Goal: Find specific page/section: Find specific page/section

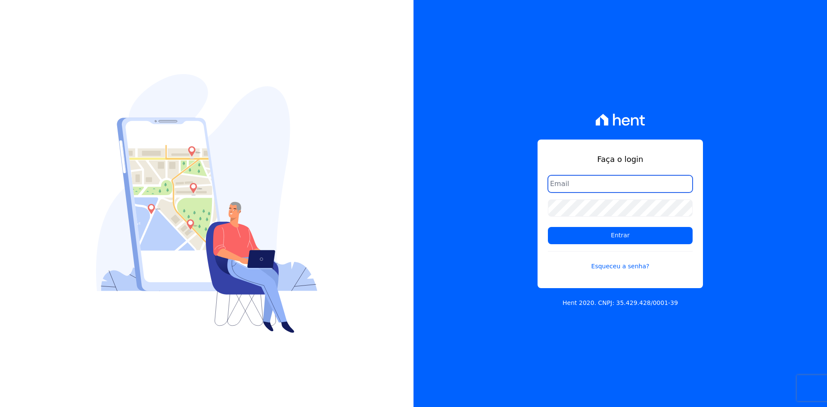
type input "matheaus@celinaguimaraes.com.br"
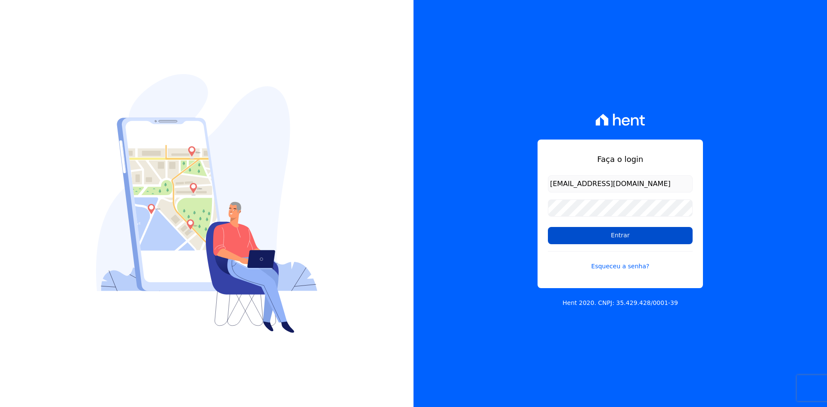
click at [582, 235] on input "Entrar" at bounding box center [620, 235] width 145 height 17
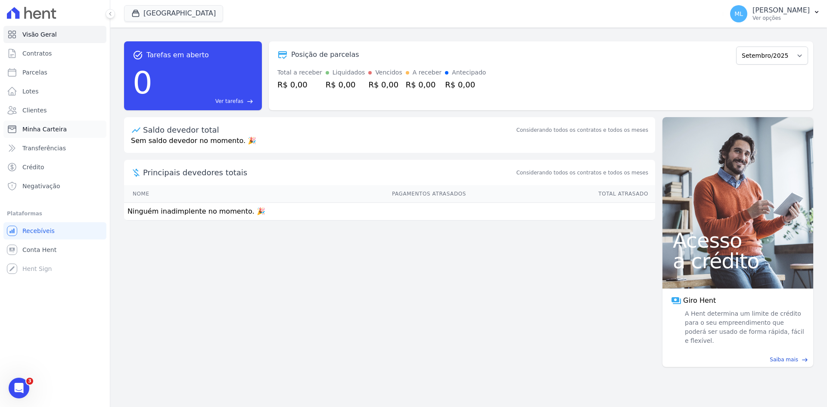
click at [72, 127] on link "Minha Carteira" at bounding box center [54, 129] width 103 height 17
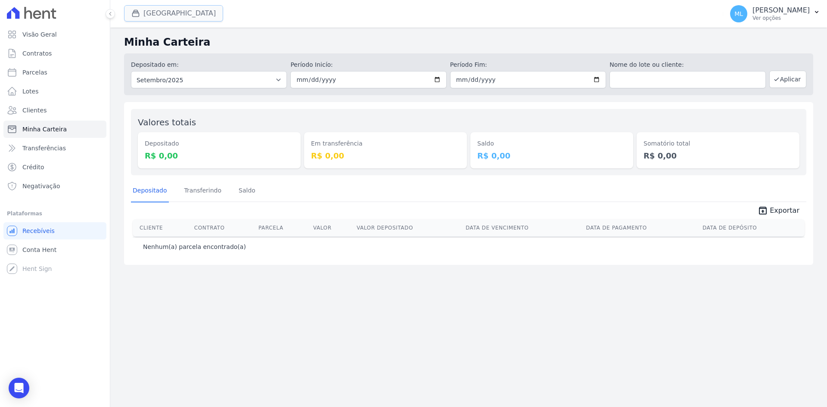
click at [171, 8] on button "[GEOGRAPHIC_DATA]" at bounding box center [173, 13] width 99 height 16
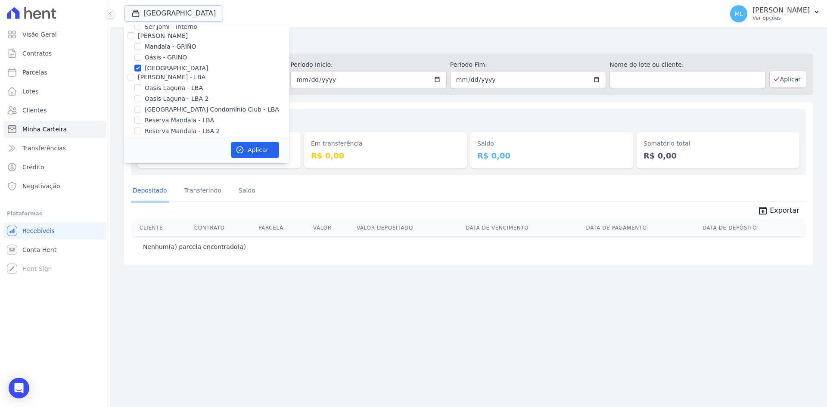
scroll to position [111, 0]
click at [158, 62] on label "[GEOGRAPHIC_DATA]" at bounding box center [176, 62] width 63 height 9
click at [141, 62] on input "[GEOGRAPHIC_DATA]" at bounding box center [137, 62] width 7 height 7
checkbox input "false"
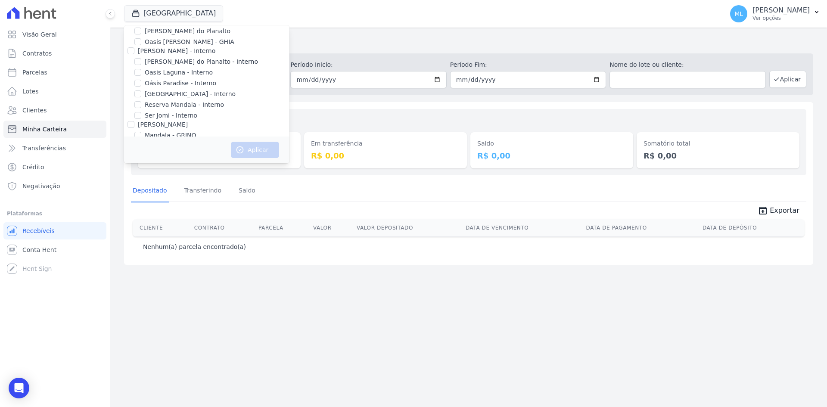
scroll to position [0, 0]
click at [181, 49] on label "[PERSON_NAME] do Planalto" at bounding box center [188, 47] width 86 height 9
click at [141, 49] on input "[PERSON_NAME] do Planalto" at bounding box center [137, 47] width 7 height 7
checkbox input "true"
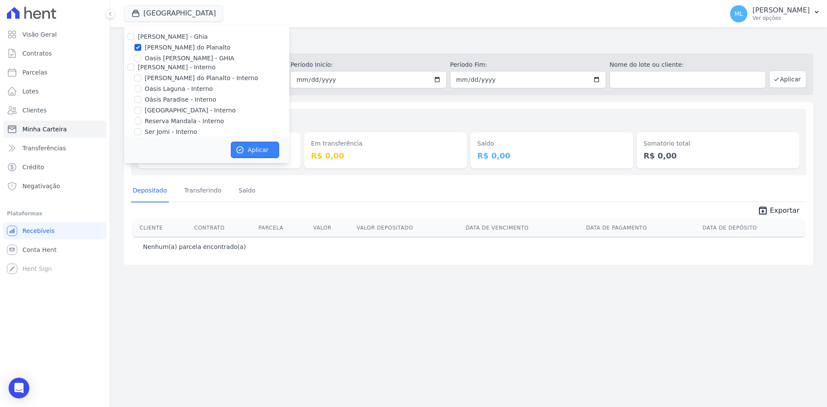
click at [270, 150] on button "Aplicar" at bounding box center [255, 150] width 48 height 16
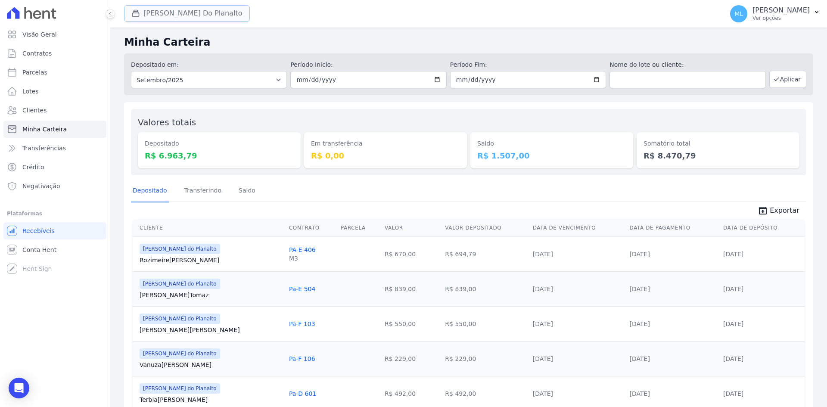
click at [177, 13] on button "[PERSON_NAME] Do Planalto" at bounding box center [187, 13] width 126 height 16
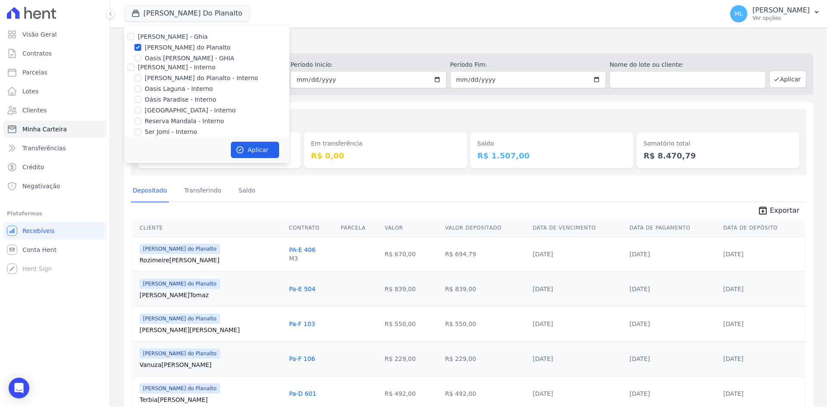
click at [356, 45] on h2 "Minha Carteira" at bounding box center [468, 42] width 689 height 16
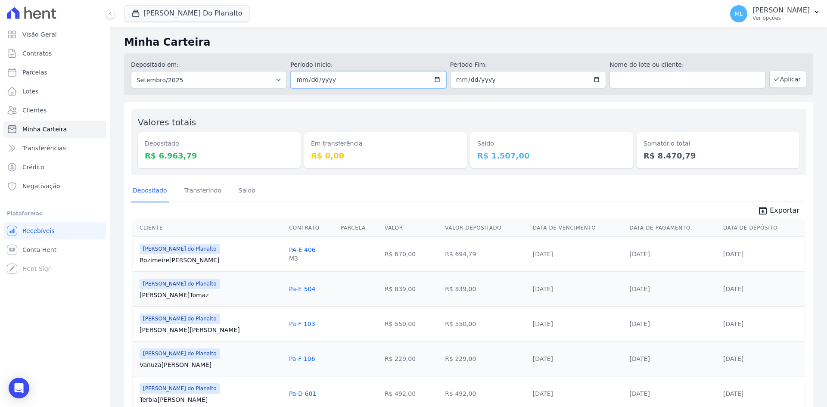
click at [432, 82] on input "[DATE]" at bounding box center [368, 79] width 156 height 17
click at [592, 80] on input "[DATE]" at bounding box center [528, 79] width 156 height 17
type input "[DATE]"
click at [783, 76] on button "Aplicar" at bounding box center [787, 79] width 37 height 17
click at [782, 216] on link "unarchive Exportar" at bounding box center [779, 212] width 56 height 12
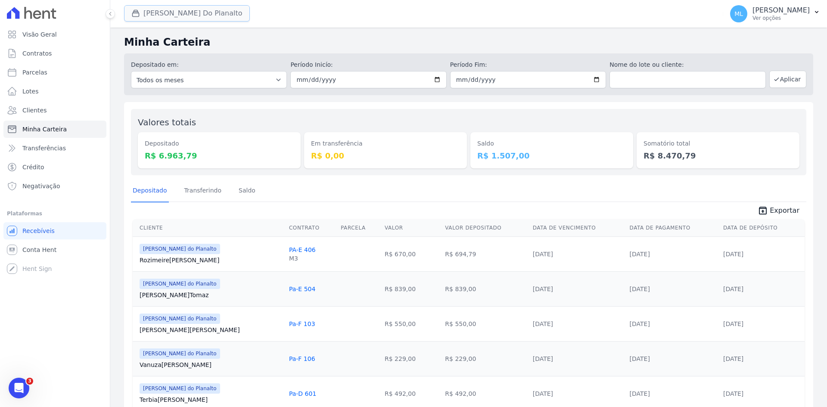
click at [189, 11] on button "[PERSON_NAME] Do Planalto" at bounding box center [187, 13] width 126 height 16
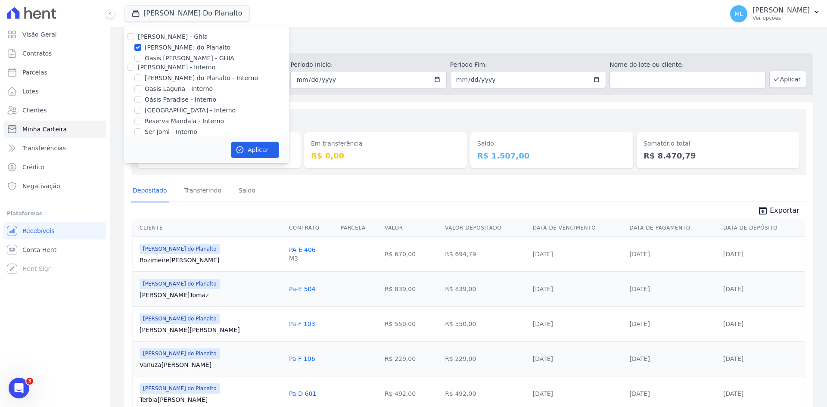
click at [150, 45] on label "[PERSON_NAME] do Planalto" at bounding box center [188, 47] width 86 height 9
click at [141, 45] on input "[PERSON_NAME] do Planalto" at bounding box center [137, 47] width 7 height 7
checkbox input "false"
click at [153, 77] on label "[PERSON_NAME] do Planalto - Interno" at bounding box center [201, 78] width 113 height 9
click at [141, 77] on input "[PERSON_NAME] do Planalto - Interno" at bounding box center [137, 78] width 7 height 7
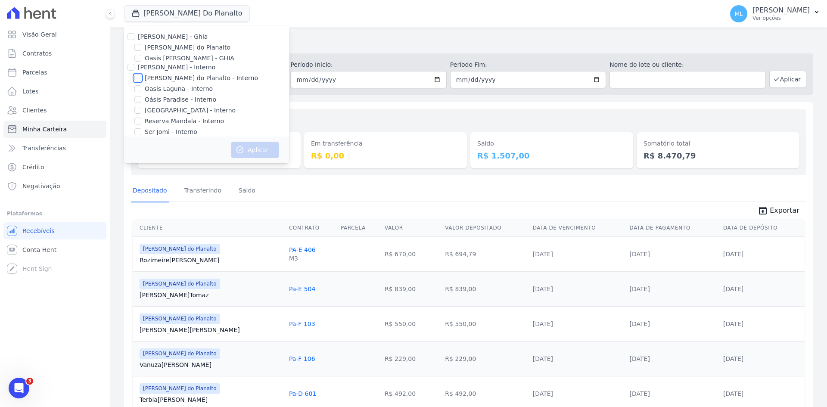
checkbox input "true"
click at [152, 113] on label "[GEOGRAPHIC_DATA] - Interno" at bounding box center [190, 110] width 91 height 9
click at [141, 113] on input "[GEOGRAPHIC_DATA] - Interno" at bounding box center [137, 110] width 7 height 7
checkbox input "true"
click at [256, 147] on button "Aplicar" at bounding box center [255, 150] width 48 height 16
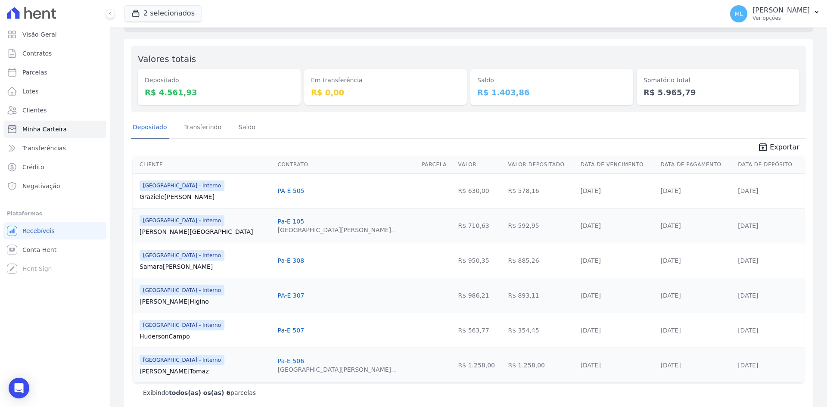
scroll to position [74, 0]
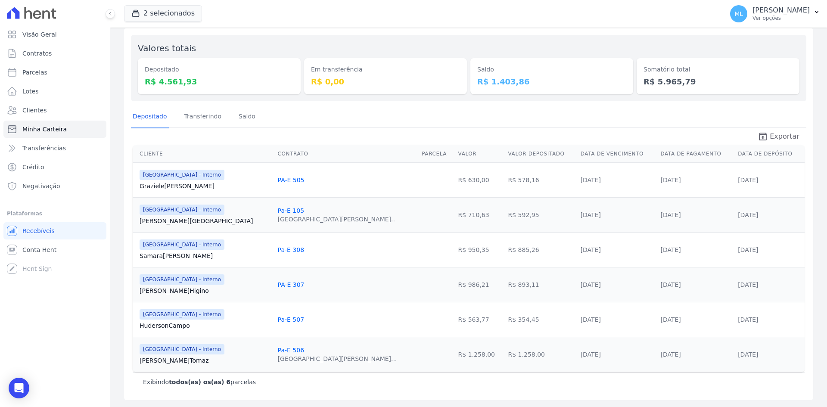
click at [778, 134] on span "Exportar" at bounding box center [785, 136] width 30 height 10
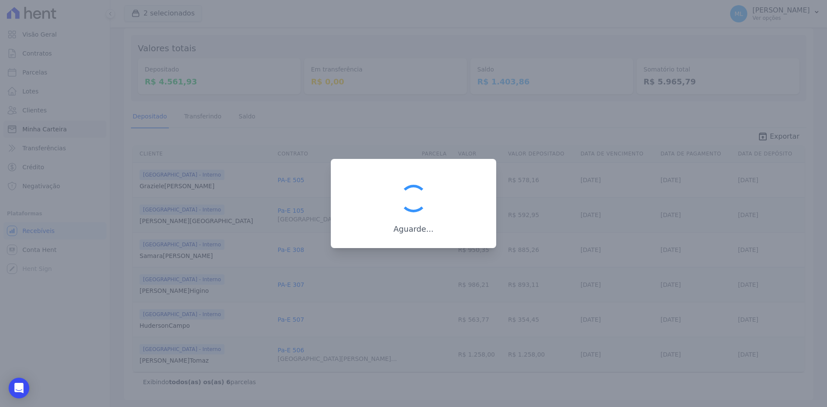
click at [569, 139] on div at bounding box center [413, 203] width 827 height 407
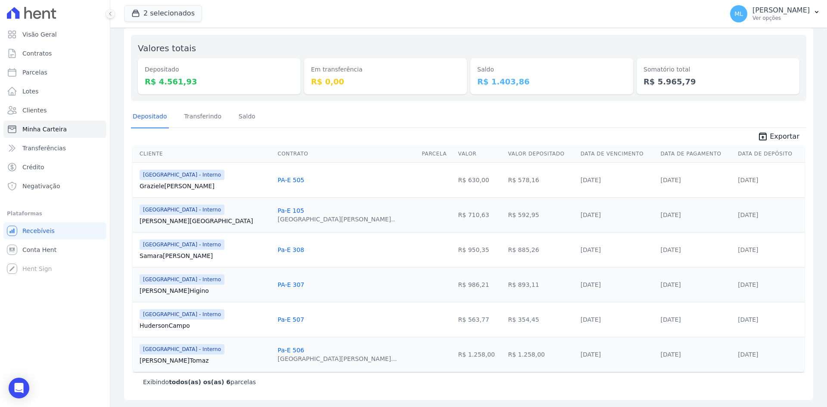
click at [165, 3] on div "2 selecionados Celina Guimaraes - Ghia Areias do Planalto Oasis Celina Guimarae…" at bounding box center [422, 14] width 596 height 28
click at [165, 14] on button "2 selecionados" at bounding box center [163, 13] width 78 height 16
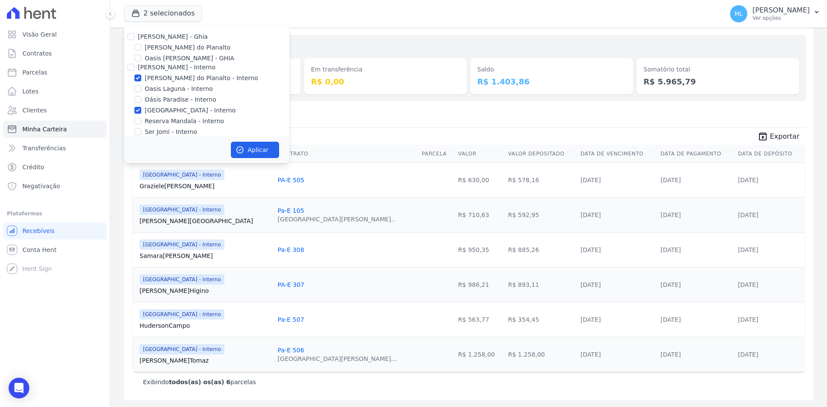
click at [149, 78] on label "[PERSON_NAME] do Planalto - Interno" at bounding box center [201, 78] width 113 height 9
click at [141, 78] on input "[PERSON_NAME] do Planalto - Interno" at bounding box center [137, 78] width 7 height 7
checkbox input "false"
click at [148, 109] on label "[GEOGRAPHIC_DATA] - Interno" at bounding box center [190, 110] width 91 height 9
click at [141, 109] on input "[GEOGRAPHIC_DATA] - Interno" at bounding box center [137, 110] width 7 height 7
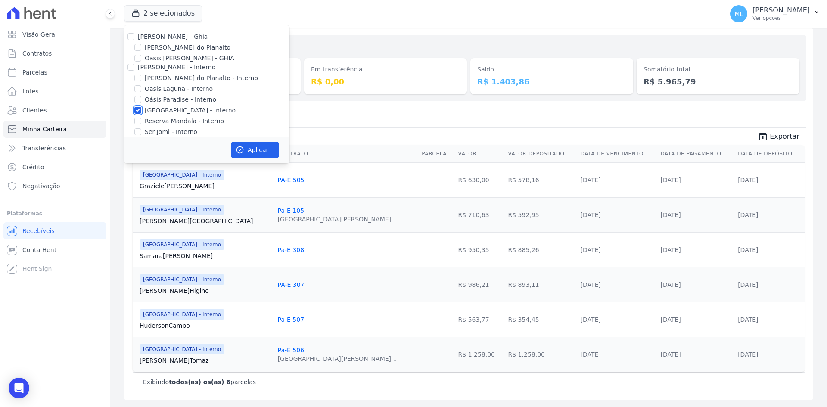
checkbox input "false"
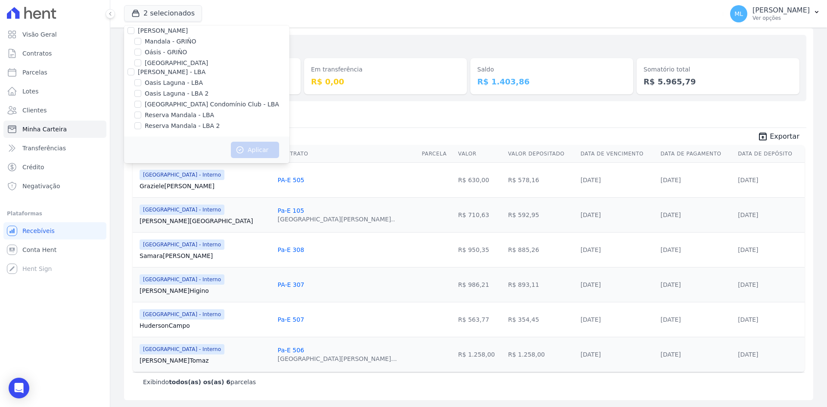
scroll to position [111, 0]
click at [158, 61] on label "[GEOGRAPHIC_DATA]" at bounding box center [176, 62] width 63 height 9
click at [141, 61] on input "[GEOGRAPHIC_DATA]" at bounding box center [137, 62] width 7 height 7
checkbox input "true"
click at [237, 137] on div "Aplicar" at bounding box center [206, 150] width 165 height 27
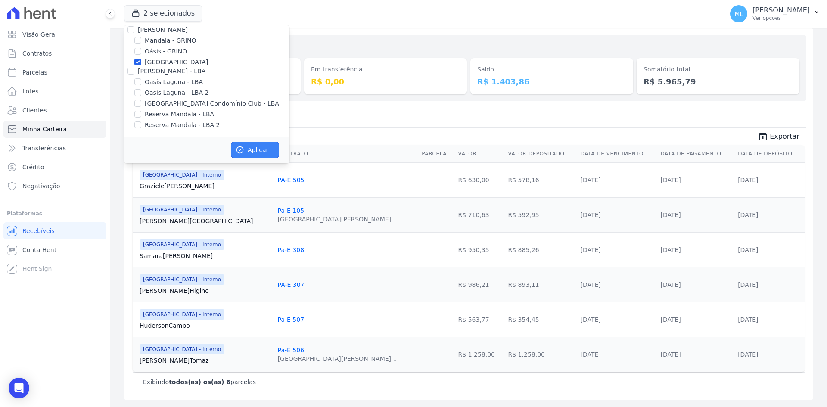
click at [250, 146] on button "Aplicar" at bounding box center [255, 150] width 48 height 16
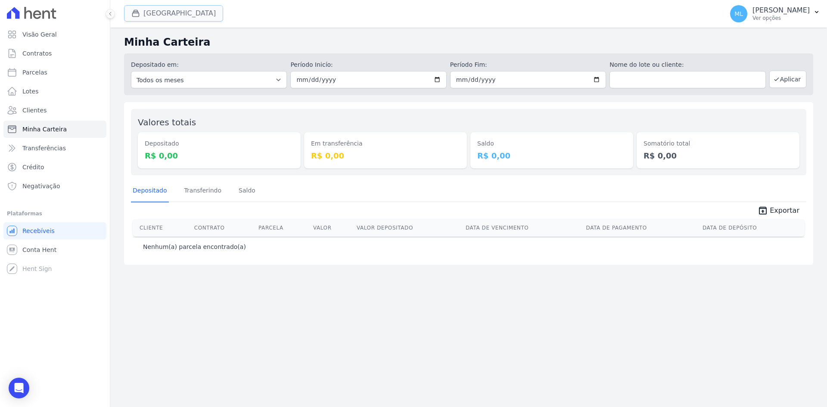
click at [174, 16] on button "[GEOGRAPHIC_DATA]" at bounding box center [173, 13] width 99 height 16
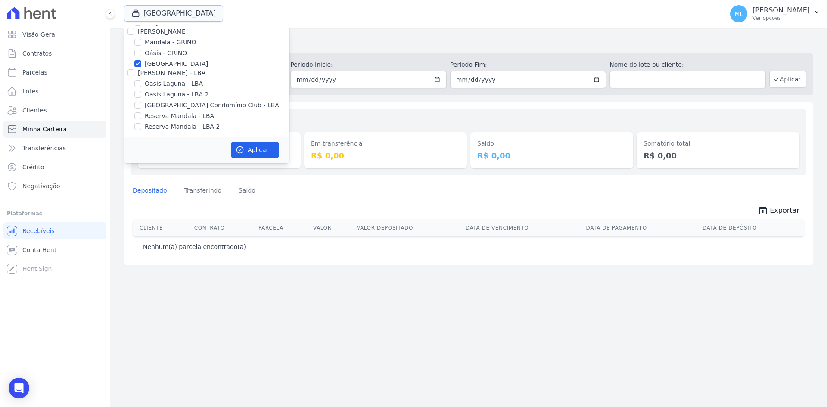
scroll to position [111, 0]
click at [163, 60] on label "[GEOGRAPHIC_DATA]" at bounding box center [176, 62] width 63 height 9
click at [141, 60] on input "[GEOGRAPHIC_DATA]" at bounding box center [137, 62] width 7 height 7
checkbox input "false"
click at [171, 104] on label "[GEOGRAPHIC_DATA] Condomínio Club - LBA" at bounding box center [212, 103] width 134 height 9
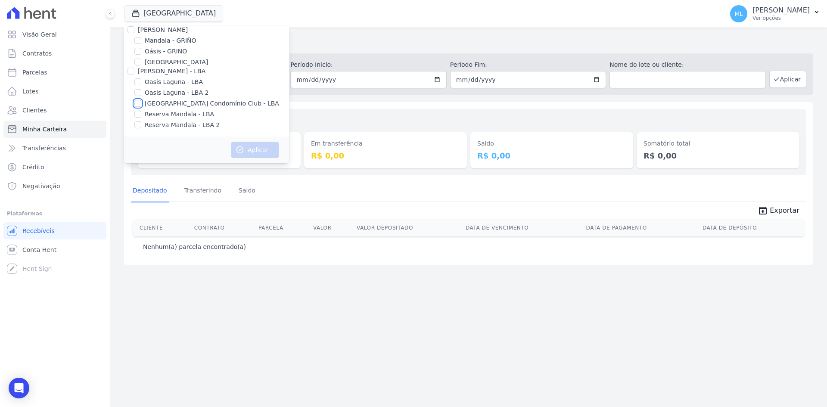
click at [141, 104] on input "[GEOGRAPHIC_DATA] Condomínio Club - LBA" at bounding box center [137, 103] width 7 height 7
checkbox input "true"
click at [245, 142] on button "Aplicar" at bounding box center [255, 150] width 48 height 16
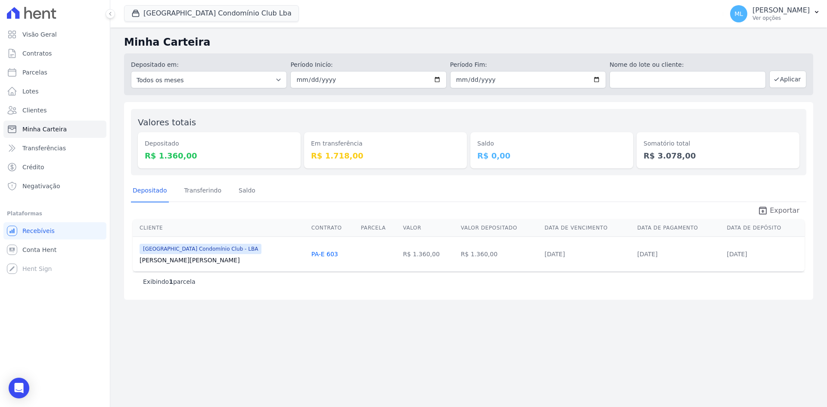
click at [779, 211] on span "Exportar" at bounding box center [785, 211] width 30 height 10
click at [215, 14] on button "Parque Do Planalto Condomínio Club Lba" at bounding box center [211, 13] width 175 height 16
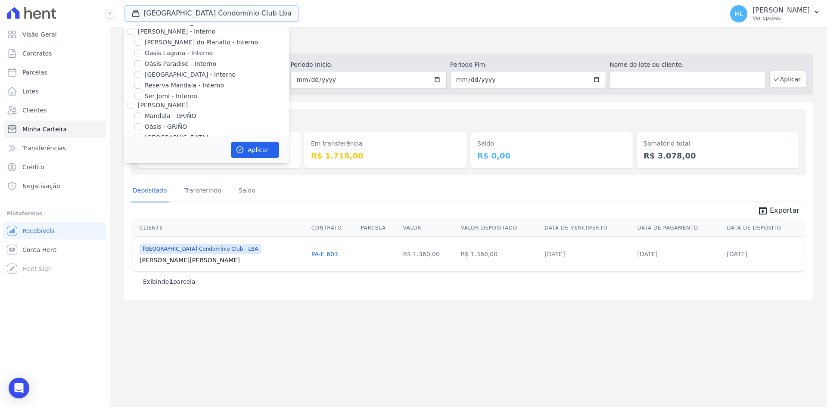
scroll to position [111, 0]
click at [174, 104] on label "[GEOGRAPHIC_DATA] Condomínio Club - LBA" at bounding box center [212, 103] width 134 height 9
click at [141, 104] on input "[GEOGRAPHIC_DATA] Condomínio Club - LBA" at bounding box center [137, 103] width 7 height 7
checkbox input "false"
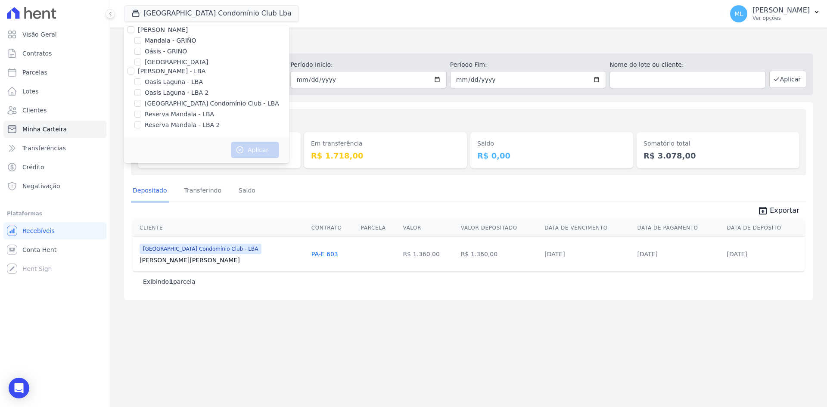
click at [375, 33] on div "Minha Carteira Depositado em: Todos os meses Março/2024 Abril/2024 Maio/2024 Ju…" at bounding box center [468, 218] width 717 height 380
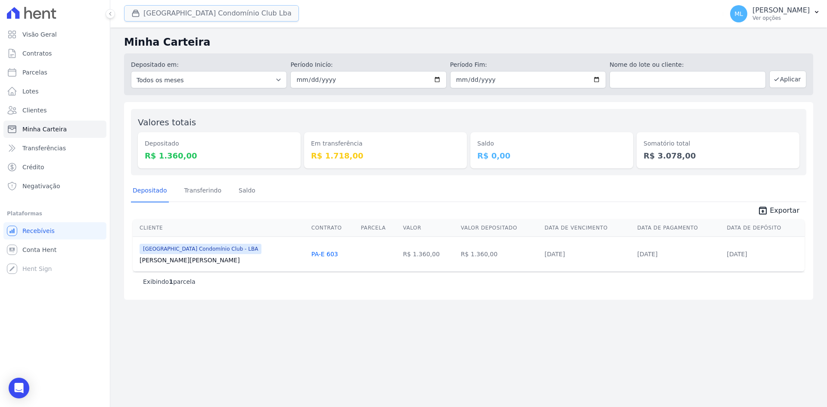
click at [164, 12] on button "Parque Do Planalto Condomínio Club Lba" at bounding box center [211, 13] width 175 height 16
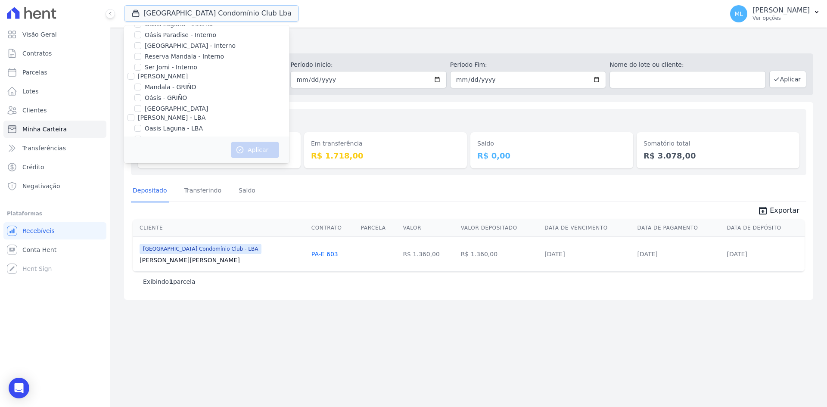
scroll to position [0, 0]
click at [175, 50] on label "[PERSON_NAME] do Planalto" at bounding box center [188, 47] width 86 height 9
click at [141, 50] on input "[PERSON_NAME] do Planalto" at bounding box center [137, 47] width 7 height 7
checkbox input "true"
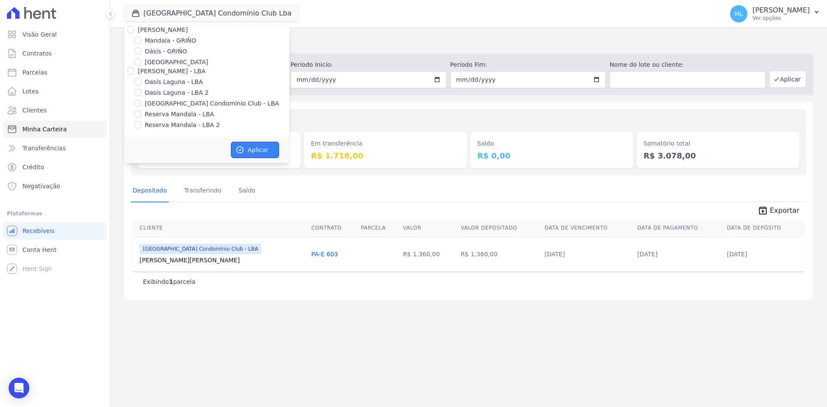
click at [246, 142] on button "Aplicar" at bounding box center [255, 150] width 48 height 16
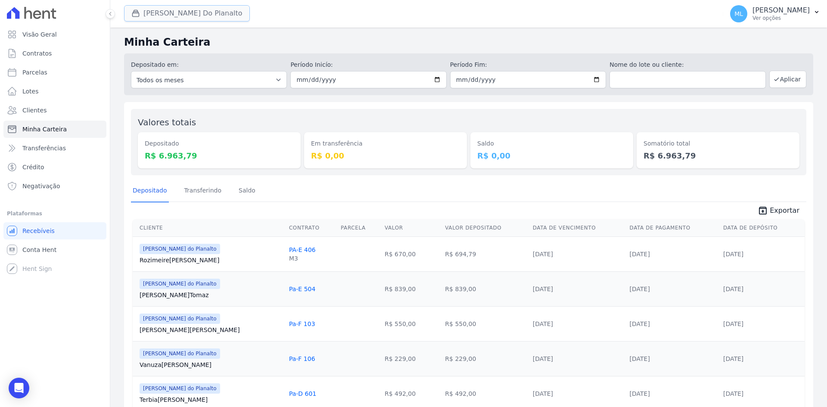
click at [168, 10] on button "[PERSON_NAME] Do Planalto" at bounding box center [187, 13] width 126 height 16
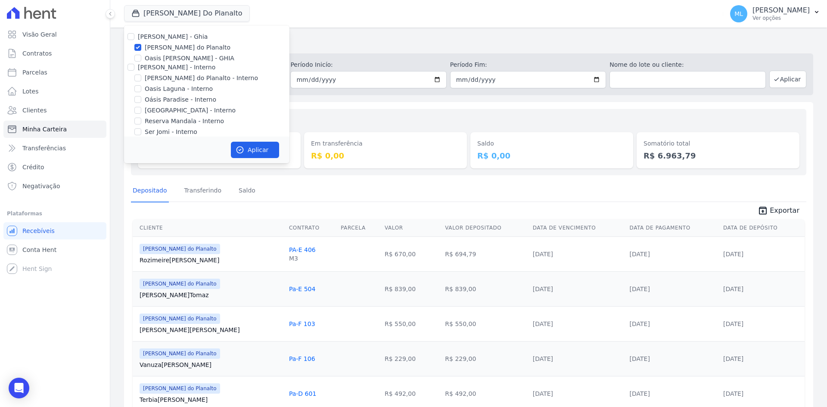
click at [156, 46] on label "[PERSON_NAME] do Planalto" at bounding box center [188, 47] width 86 height 9
click at [141, 46] on input "[PERSON_NAME] do Planalto" at bounding box center [137, 47] width 7 height 7
checkbox input "false"
click at [158, 76] on label "[PERSON_NAME] do Planalto - Interno" at bounding box center [201, 78] width 113 height 9
click at [141, 76] on input "[PERSON_NAME] do Planalto - Interno" at bounding box center [137, 78] width 7 height 7
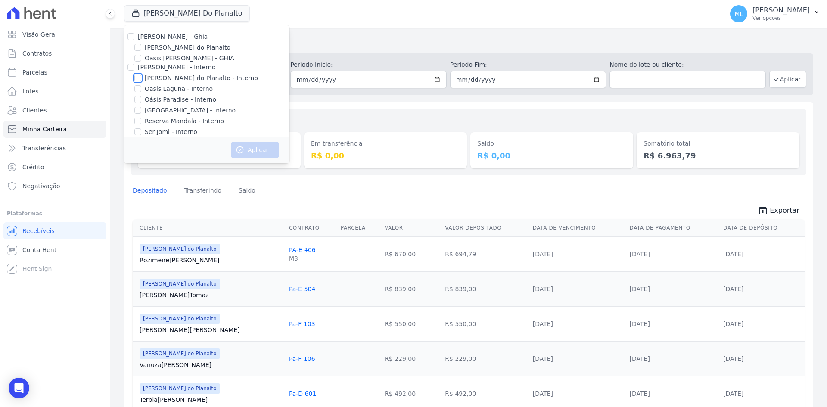
checkbox input "true"
click at [168, 110] on label "[GEOGRAPHIC_DATA] - Interno" at bounding box center [190, 110] width 91 height 9
click at [141, 110] on input "[GEOGRAPHIC_DATA] - Interno" at bounding box center [137, 110] width 7 height 7
checkbox input "true"
click at [250, 148] on button "Aplicar" at bounding box center [255, 150] width 48 height 16
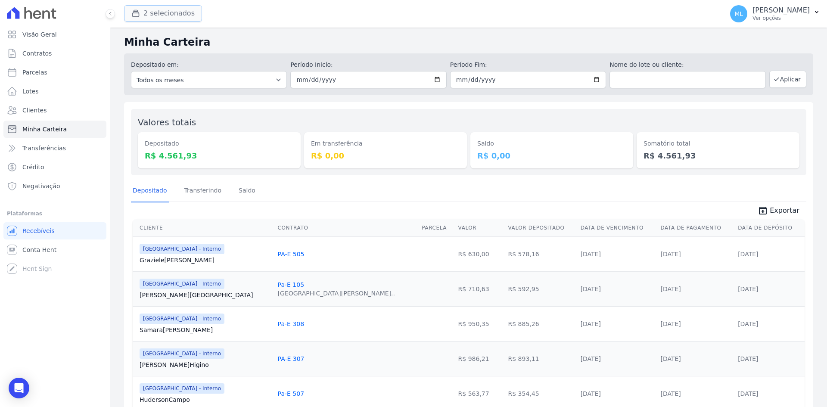
click at [178, 14] on button "2 selecionados" at bounding box center [163, 13] width 78 height 16
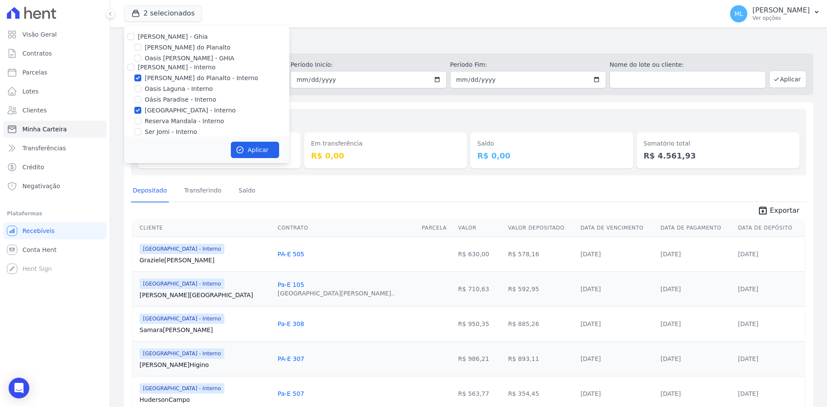
drag, startPoint x: 152, startPoint y: 77, endPoint x: 151, endPoint y: 84, distance: 7.3
click at [151, 78] on label "[PERSON_NAME] do Planalto - Interno" at bounding box center [201, 78] width 113 height 9
click at [141, 78] on input "[PERSON_NAME] do Planalto - Interno" at bounding box center [137, 78] width 7 height 7
checkbox input "false"
click at [157, 110] on label "[GEOGRAPHIC_DATA] - Interno" at bounding box center [190, 110] width 91 height 9
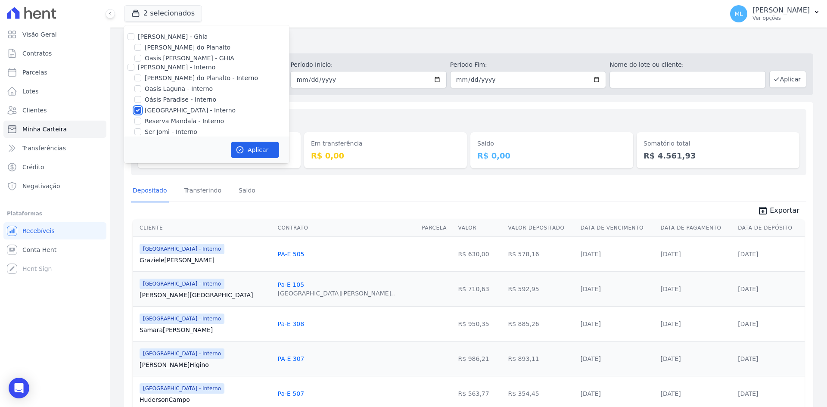
click at [141, 110] on input "[GEOGRAPHIC_DATA] - Interno" at bounding box center [137, 110] width 7 height 7
checkbox input "false"
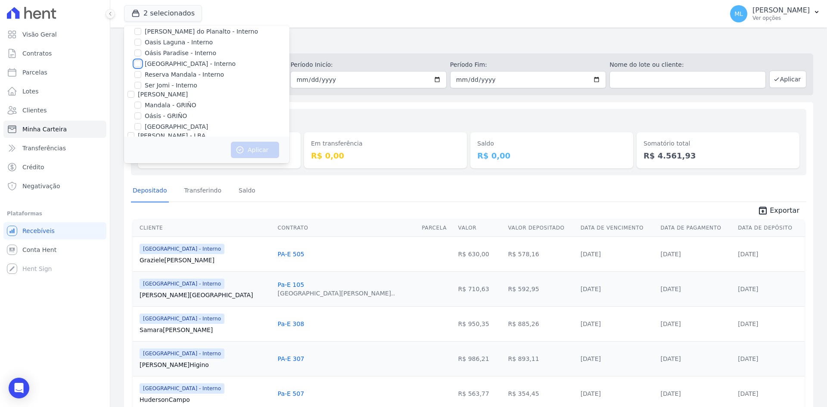
scroll to position [111, 0]
click at [179, 102] on label "[GEOGRAPHIC_DATA] Condomínio Club - LBA" at bounding box center [212, 103] width 134 height 9
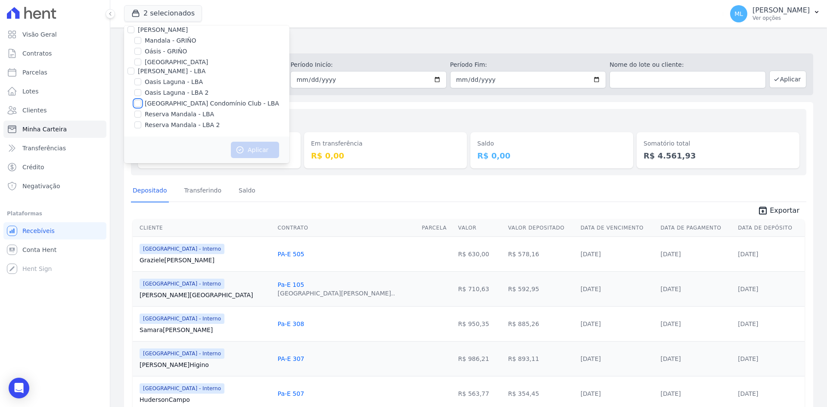
click at [141, 102] on input "[GEOGRAPHIC_DATA] Condomínio Club - LBA" at bounding box center [137, 103] width 7 height 7
checkbox input "true"
click at [249, 148] on button "Aplicar" at bounding box center [255, 150] width 48 height 16
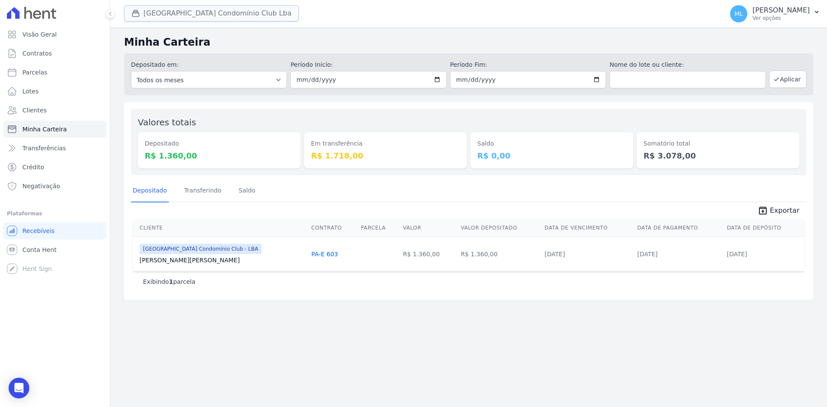
click at [180, 16] on button "Parque Do Planalto Condomínio Club Lba" at bounding box center [211, 13] width 175 height 16
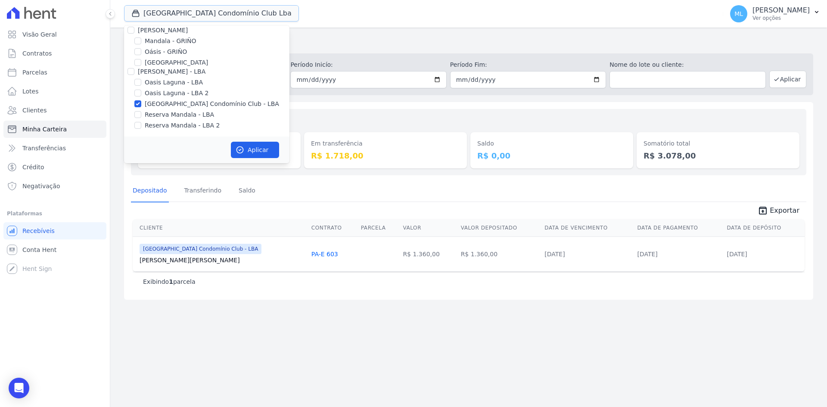
scroll to position [111, 0]
click at [157, 102] on label "[GEOGRAPHIC_DATA] Condomínio Club - LBA" at bounding box center [212, 103] width 134 height 9
click at [141, 102] on input "[GEOGRAPHIC_DATA] Condomínio Club - LBA" at bounding box center [137, 103] width 7 height 7
checkbox input "false"
click at [159, 114] on label "Reserva Mandala - LBA" at bounding box center [179, 114] width 69 height 9
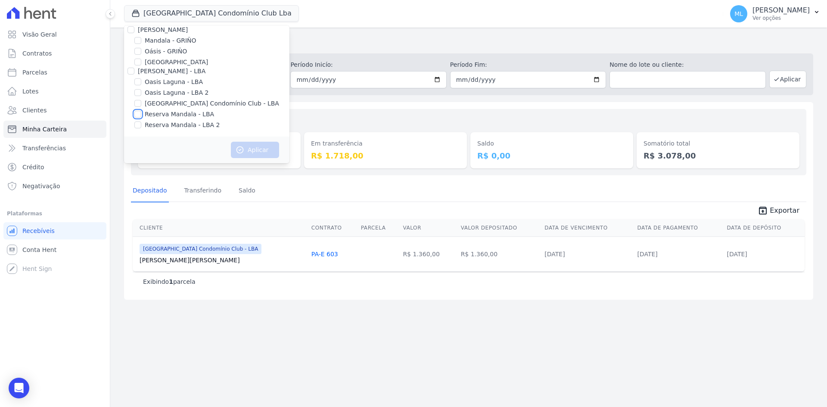
click at [141, 114] on input "Reserva Mandala - LBA" at bounding box center [137, 114] width 7 height 7
checkbox input "true"
click at [162, 122] on label "Reserva Mandala - LBA 2" at bounding box center [182, 125] width 75 height 9
click at [141, 122] on input "Reserva Mandala - LBA 2" at bounding box center [137, 124] width 7 height 7
checkbox input "true"
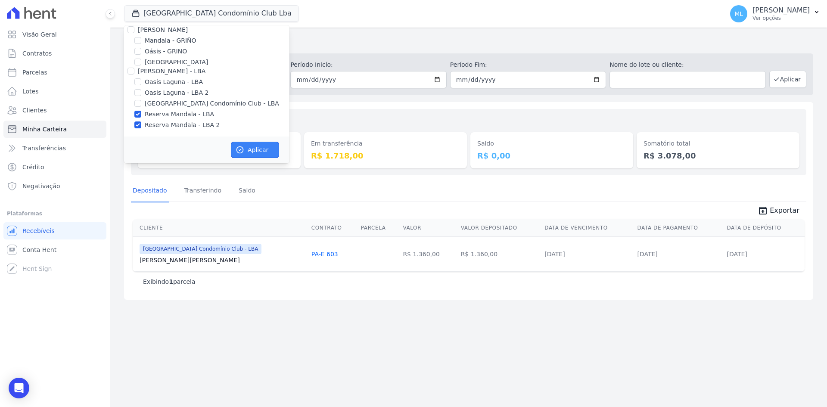
click at [252, 145] on button "Aplicar" at bounding box center [255, 150] width 48 height 16
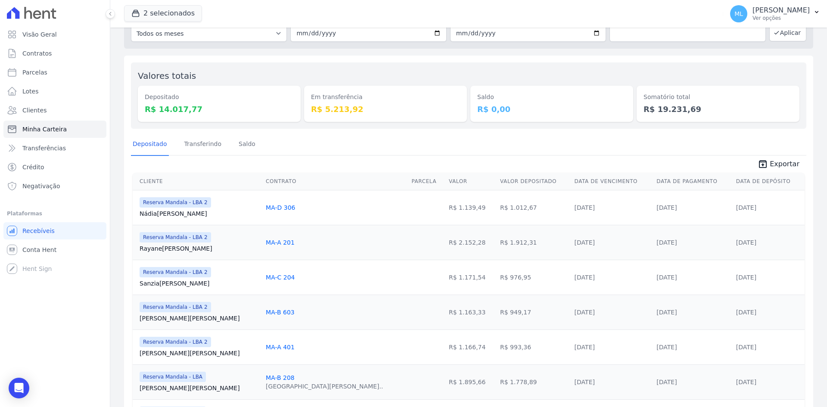
scroll to position [43, 0]
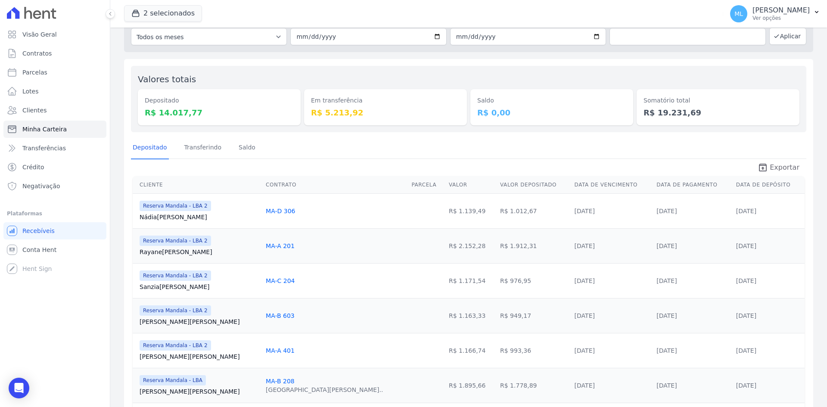
click at [770, 170] on span "Exportar" at bounding box center [785, 167] width 30 height 10
click at [174, 15] on button "2 selecionados" at bounding box center [163, 13] width 78 height 16
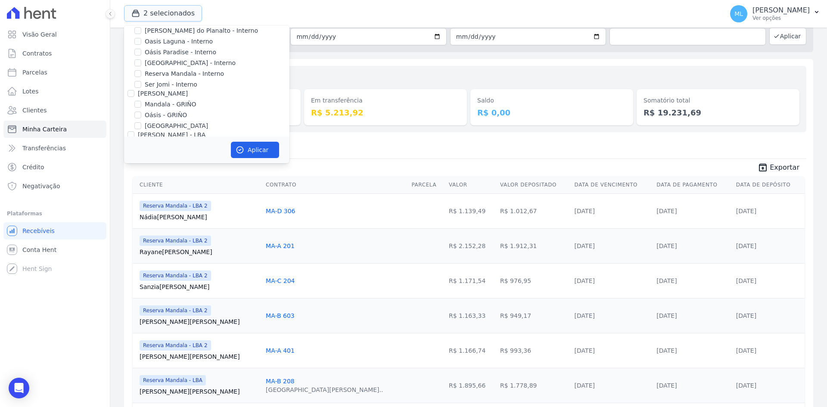
scroll to position [111, 0]
click at [172, 115] on label "Reserva Mandala - LBA" at bounding box center [179, 114] width 69 height 9
click at [141, 115] on input "Reserva Mandala - LBA" at bounding box center [137, 114] width 7 height 7
checkbox input "false"
click at [171, 127] on label "Reserva Mandala - LBA 2" at bounding box center [182, 125] width 75 height 9
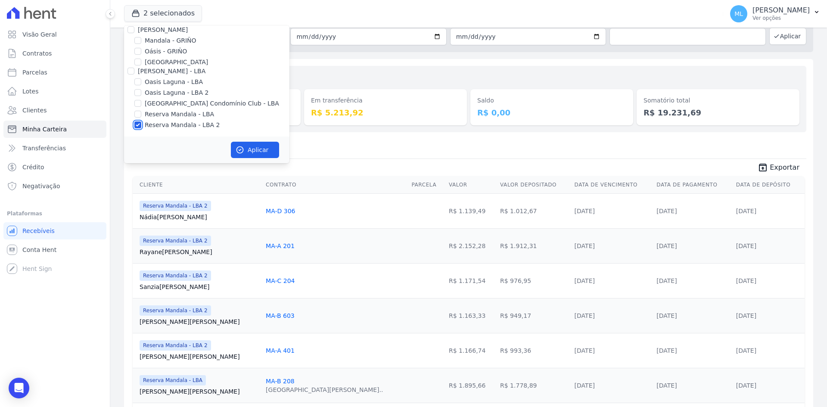
click at [141, 127] on input "Reserva Mandala - LBA 2" at bounding box center [137, 124] width 7 height 7
checkbox input "false"
click at [160, 40] on label "Mandala - GRIÑO" at bounding box center [171, 40] width 52 height 9
click at [141, 40] on input "Mandala - GRIÑO" at bounding box center [137, 40] width 7 height 7
checkbox input "true"
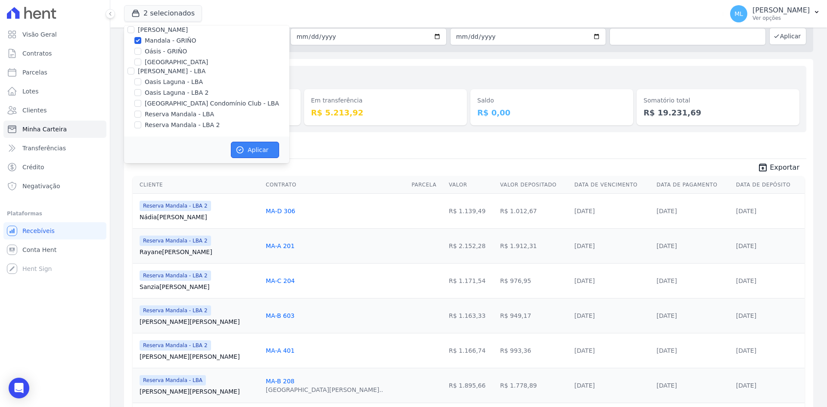
click at [258, 151] on button "Aplicar" at bounding box center [255, 150] width 48 height 16
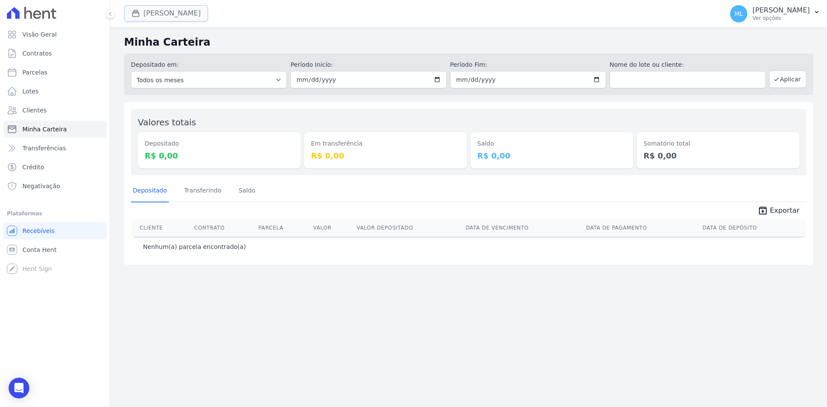
click at [168, 19] on button "Mandala Griño" at bounding box center [166, 13] width 84 height 16
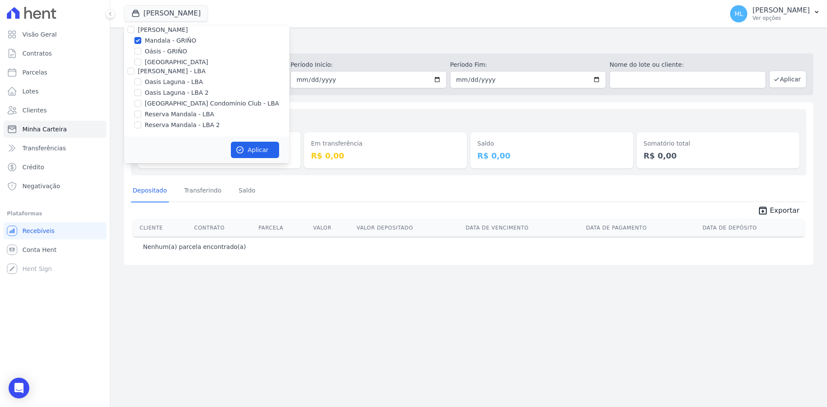
click at [161, 38] on label "Mandala - GRIÑO" at bounding box center [171, 40] width 52 height 9
click at [141, 38] on input "Mandala - GRIÑO" at bounding box center [137, 40] width 7 height 7
checkbox input "false"
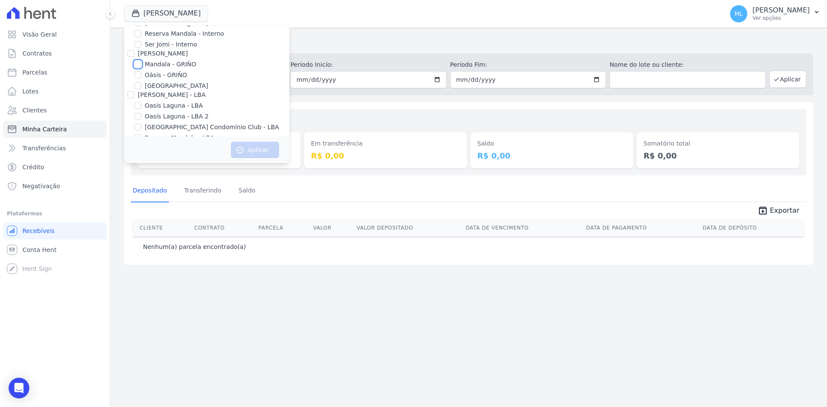
scroll to position [68, 0]
click at [163, 53] on label "Reserva Mandala - Interno" at bounding box center [184, 53] width 79 height 9
click at [141, 53] on input "Reserva Mandala - Interno" at bounding box center [137, 53] width 7 height 7
checkbox input "true"
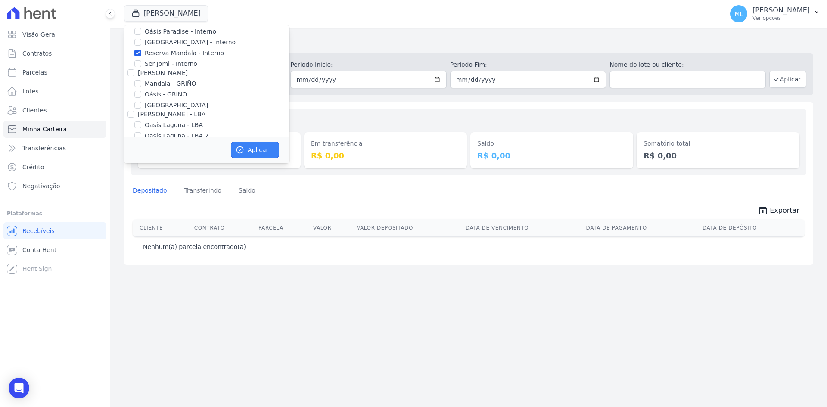
click at [249, 146] on button "Aplicar" at bounding box center [255, 150] width 48 height 16
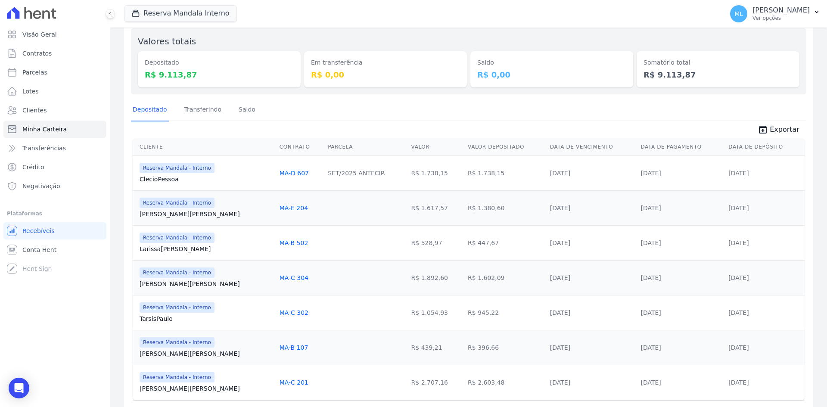
scroll to position [66, 0]
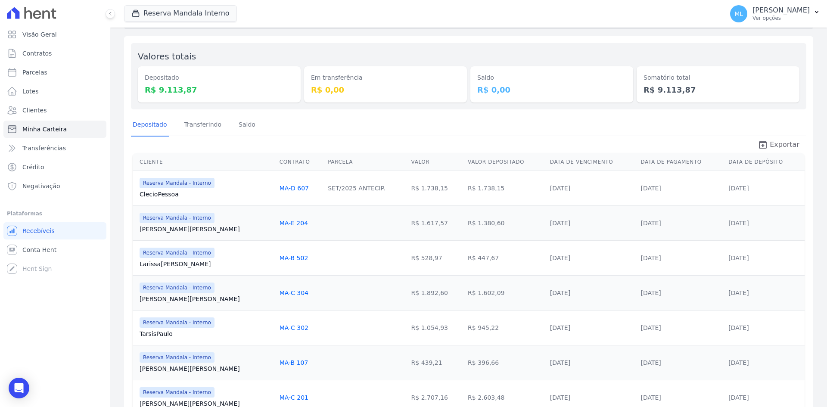
click at [763, 146] on icon "unarchive" at bounding box center [763, 145] width 10 height 10
click at [190, 11] on button "Reserva Mandala Interno" at bounding box center [180, 13] width 113 height 16
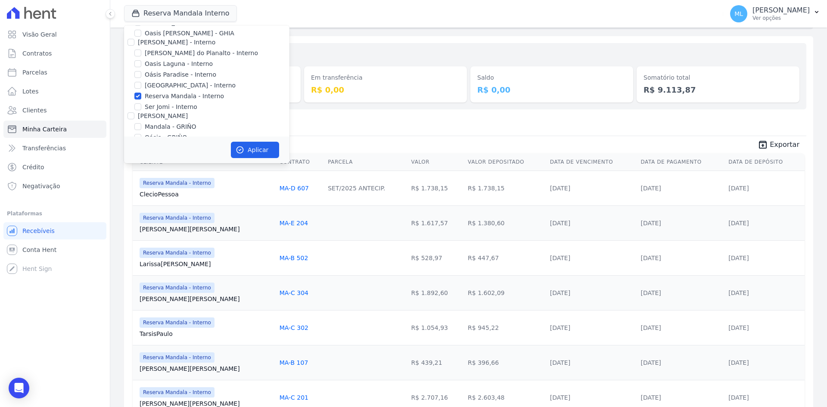
click at [170, 97] on label "Reserva Mandala - Interno" at bounding box center [184, 96] width 79 height 9
click at [141, 97] on input "Reserva Mandala - Interno" at bounding box center [137, 96] width 7 height 7
checkbox input "false"
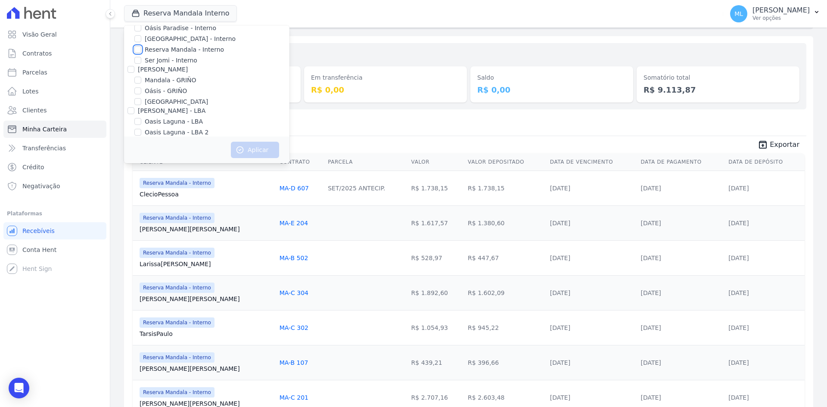
scroll to position [111, 0]
click at [171, 111] on label "Reserva Mandala - LBA" at bounding box center [179, 114] width 69 height 9
click at [141, 111] on input "Reserva Mandala - LBA" at bounding box center [137, 114] width 7 height 7
checkbox input "true"
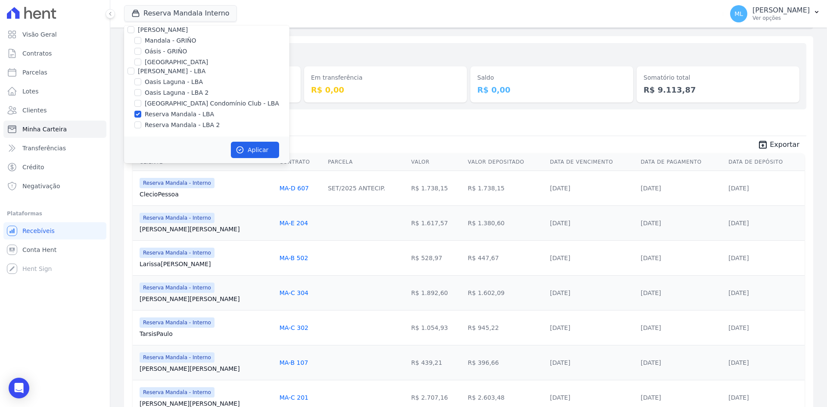
click at [174, 122] on label "Reserva Mandala - LBA 2" at bounding box center [182, 125] width 75 height 9
click at [141, 122] on input "Reserva Mandala - LBA 2" at bounding box center [137, 124] width 7 height 7
checkbox input "true"
click at [254, 146] on button "Aplicar" at bounding box center [255, 150] width 48 height 16
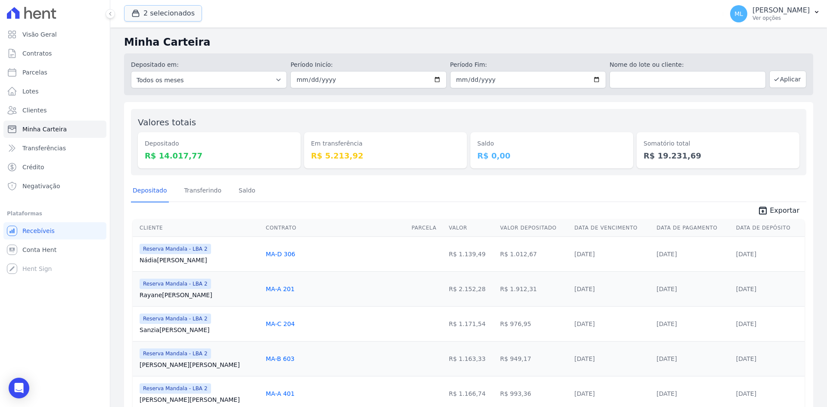
drag, startPoint x: 178, startPoint y: 9, endPoint x: 181, endPoint y: 30, distance: 21.0
click at [178, 9] on button "2 selecionados" at bounding box center [163, 13] width 78 height 16
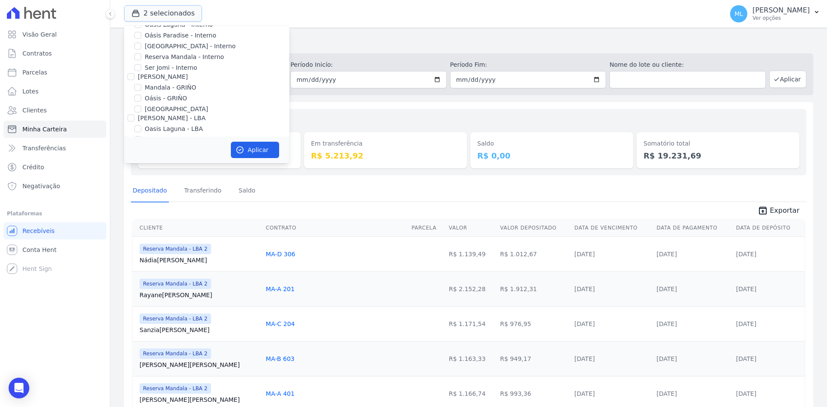
scroll to position [111, 0]
click at [175, 115] on label "Reserva Mandala - LBA" at bounding box center [179, 114] width 69 height 9
click at [141, 115] on input "Reserva Mandala - LBA" at bounding box center [137, 114] width 7 height 7
checkbox input "false"
click at [175, 124] on label "Reserva Mandala - LBA 2" at bounding box center [182, 125] width 75 height 9
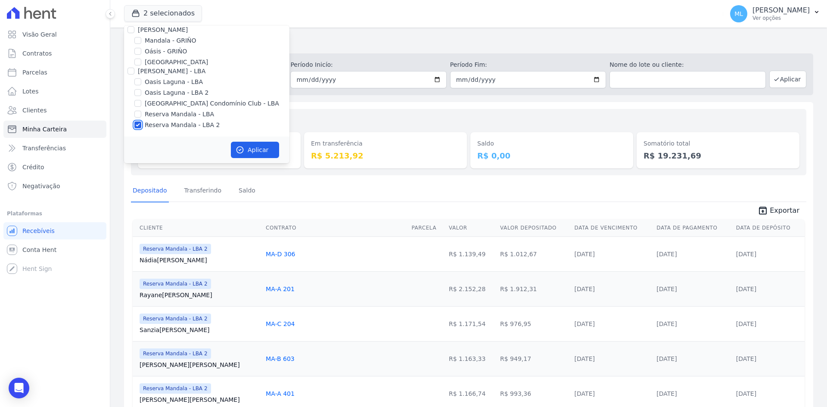
click at [141, 124] on input "Reserva Mandala - LBA 2" at bounding box center [137, 124] width 7 height 7
checkbox input "false"
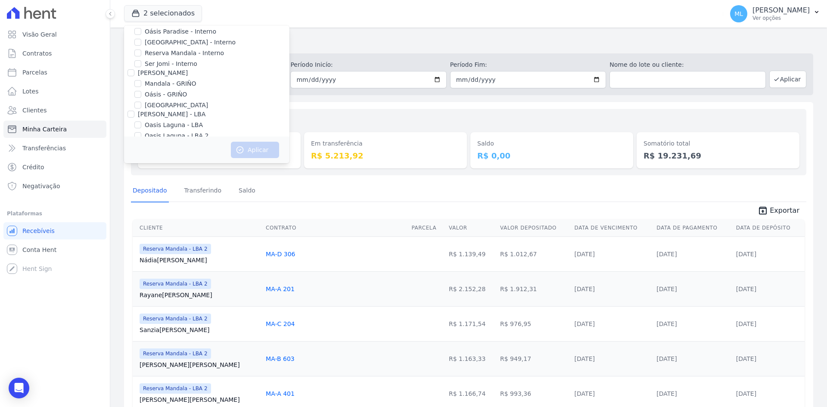
scroll to position [25, 0]
click at [159, 93] on label "Reserva Mandala - Interno" at bounding box center [184, 96] width 79 height 9
click at [141, 93] on input "Reserva Mandala - Interno" at bounding box center [137, 96] width 7 height 7
checkbox input "true"
click at [249, 143] on button "Aplicar" at bounding box center [255, 150] width 48 height 16
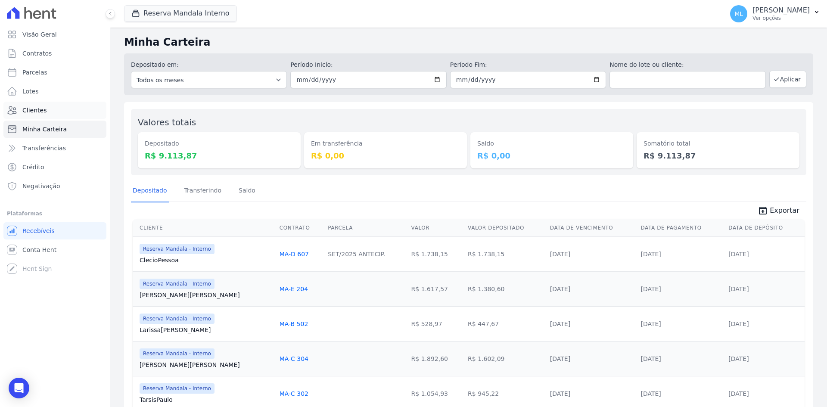
click at [64, 113] on link "Clientes" at bounding box center [54, 110] width 103 height 17
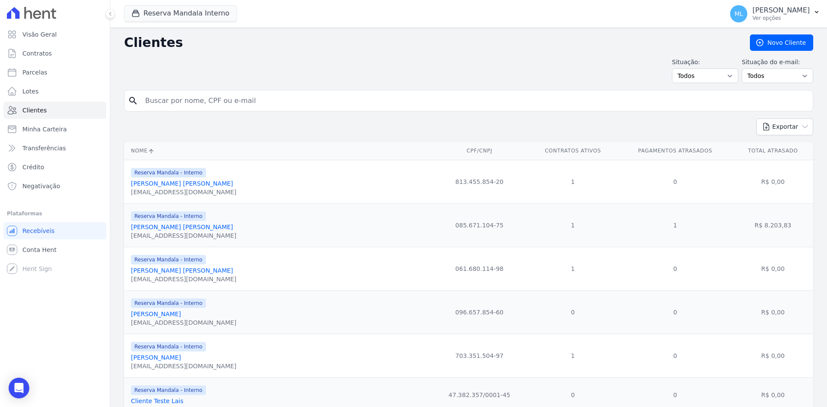
click at [197, 97] on input "search" at bounding box center [475, 100] width 670 height 17
type input "wanderleia"
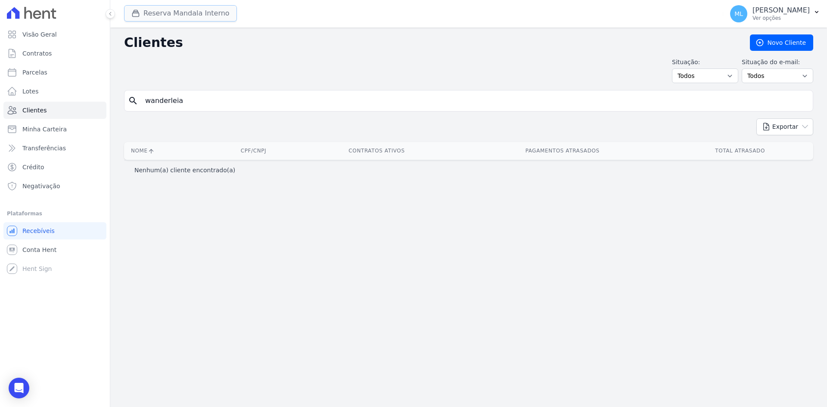
click at [198, 7] on button "Reserva Mandala Interno" at bounding box center [180, 13] width 113 height 16
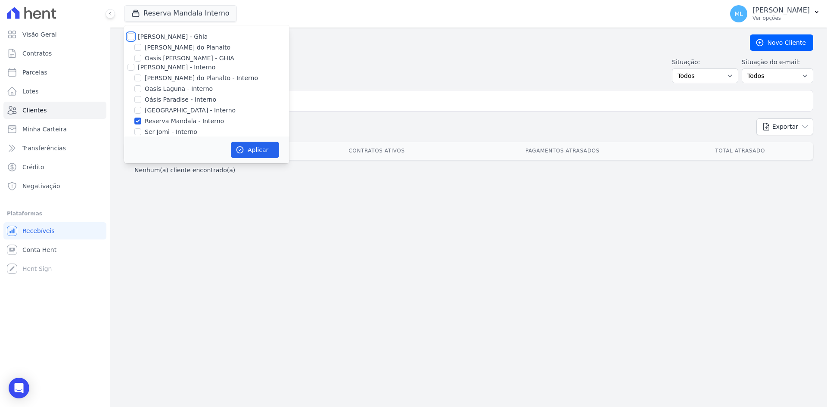
click at [132, 37] on input "[PERSON_NAME] - Ghia" at bounding box center [131, 36] width 7 height 7
checkbox input "true"
click at [131, 69] on input "[PERSON_NAME] - Interno" at bounding box center [131, 67] width 7 height 7
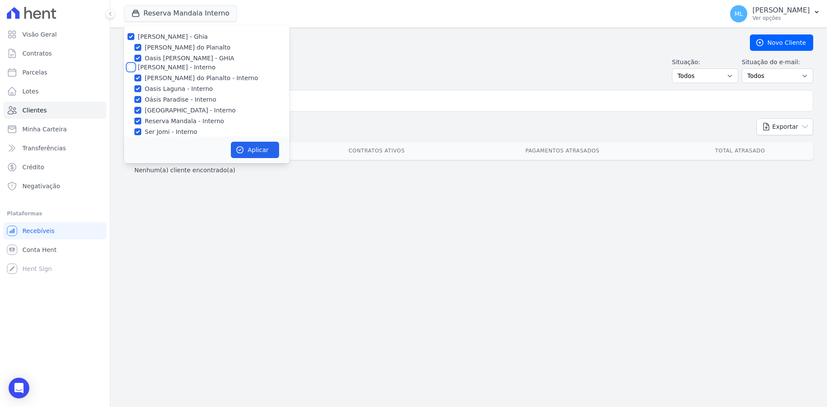
checkbox input "true"
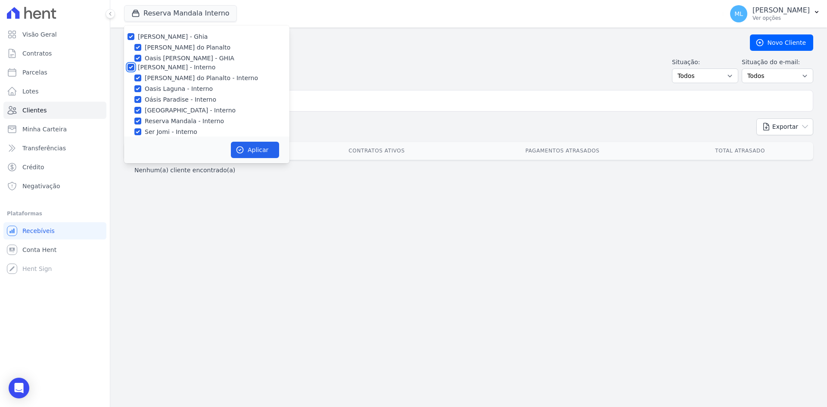
checkbox input "true"
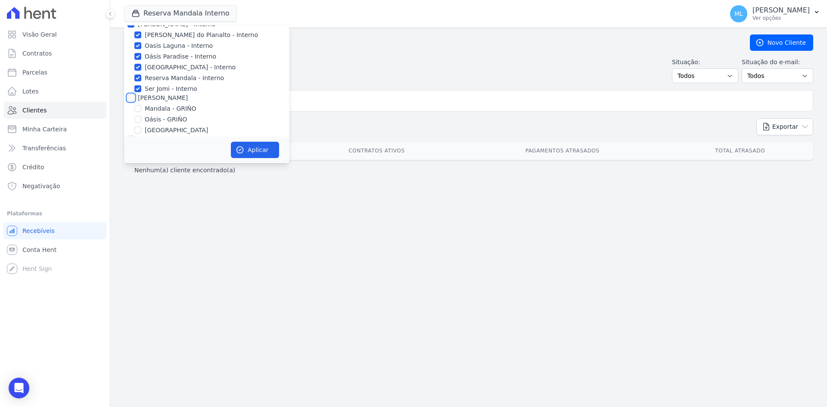
click at [131, 97] on input "[PERSON_NAME]" at bounding box center [131, 97] width 7 height 7
checkbox input "true"
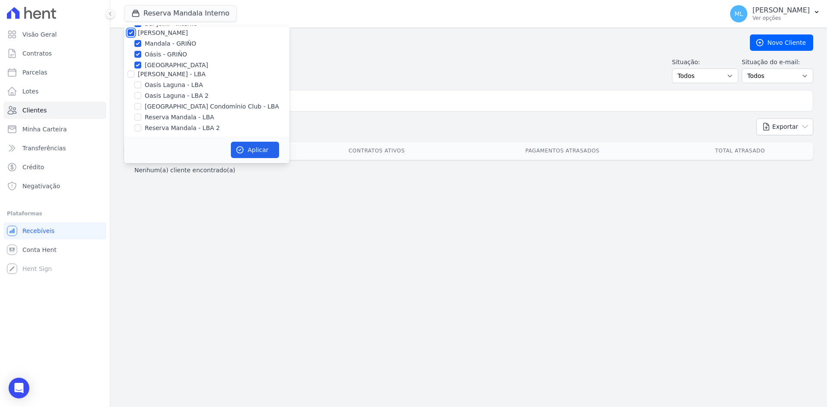
scroll to position [111, 0]
click at [132, 71] on input "[PERSON_NAME] - LBA" at bounding box center [131, 71] width 7 height 7
checkbox input "true"
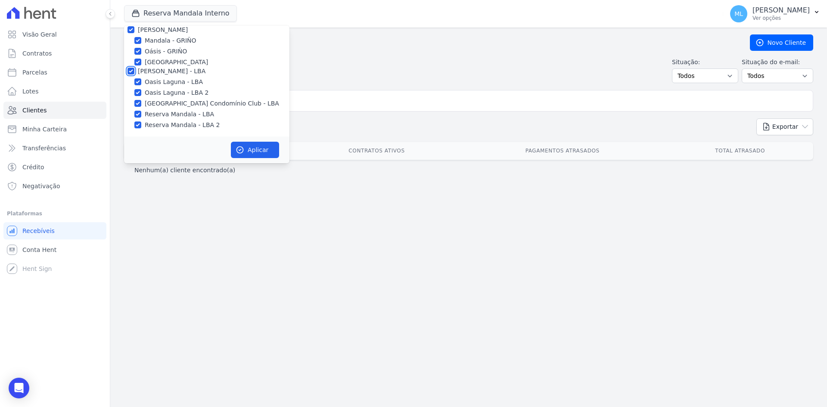
checkbox input "true"
click at [250, 153] on button "Aplicar" at bounding box center [255, 150] width 48 height 16
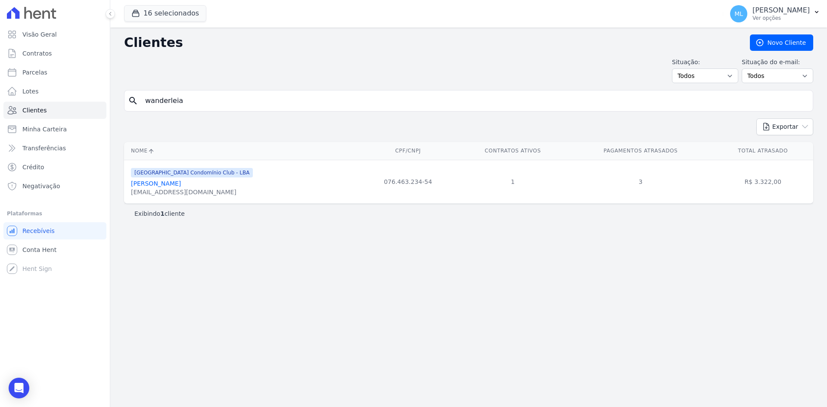
click at [181, 186] on link "Maria Wanderleia Da Silva" at bounding box center [156, 183] width 50 height 7
